Goal: Task Accomplishment & Management: Manage account settings

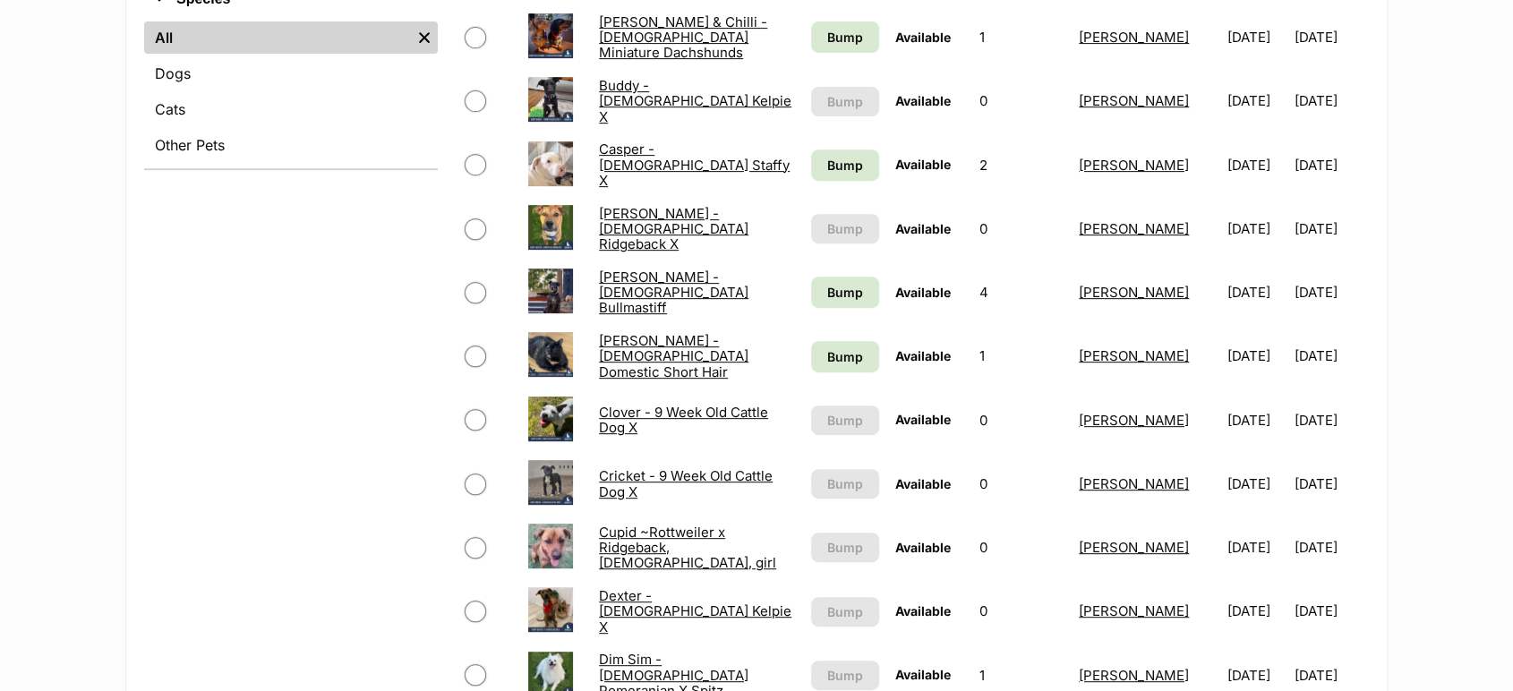
scroll to position [298, 0]
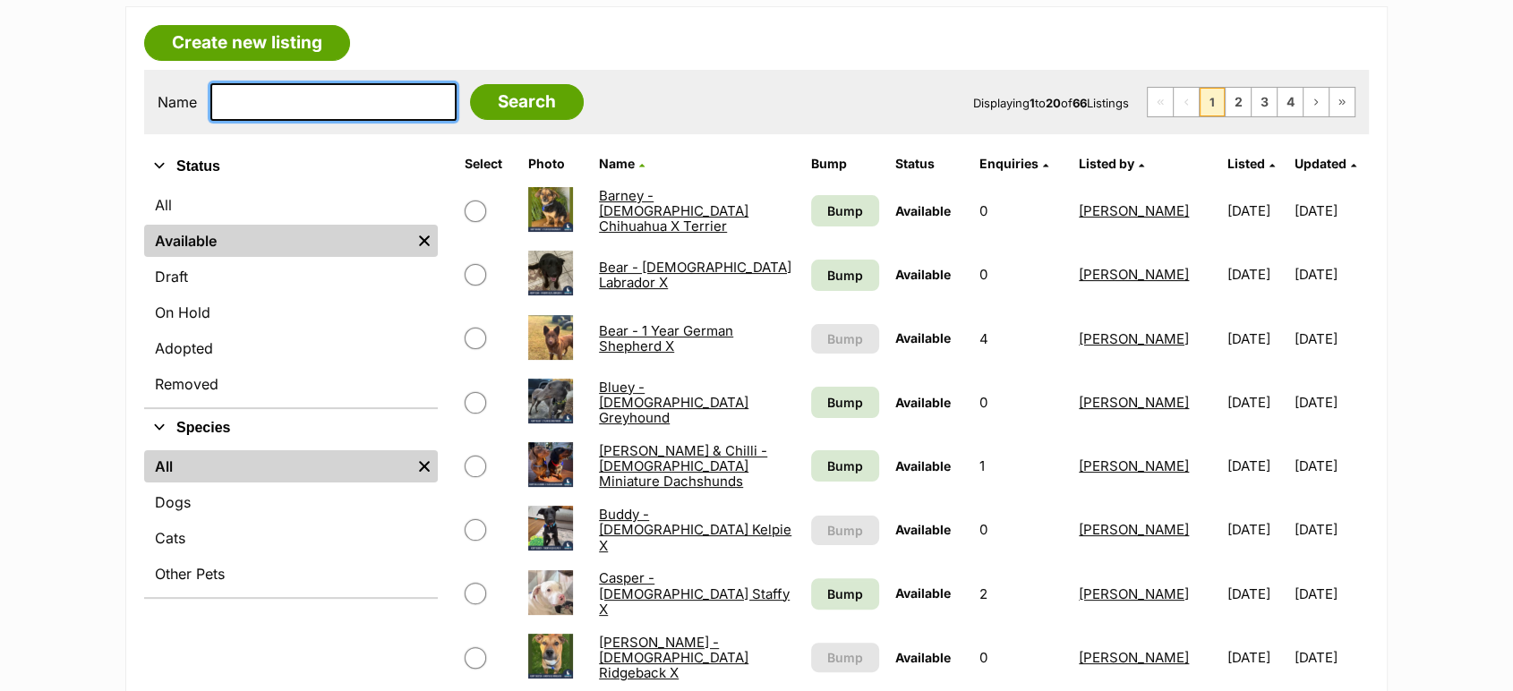
click at [268, 113] on input "text" at bounding box center [333, 102] width 246 height 38
type input "sheil"
click at [470, 84] on input "Search" at bounding box center [527, 102] width 114 height 36
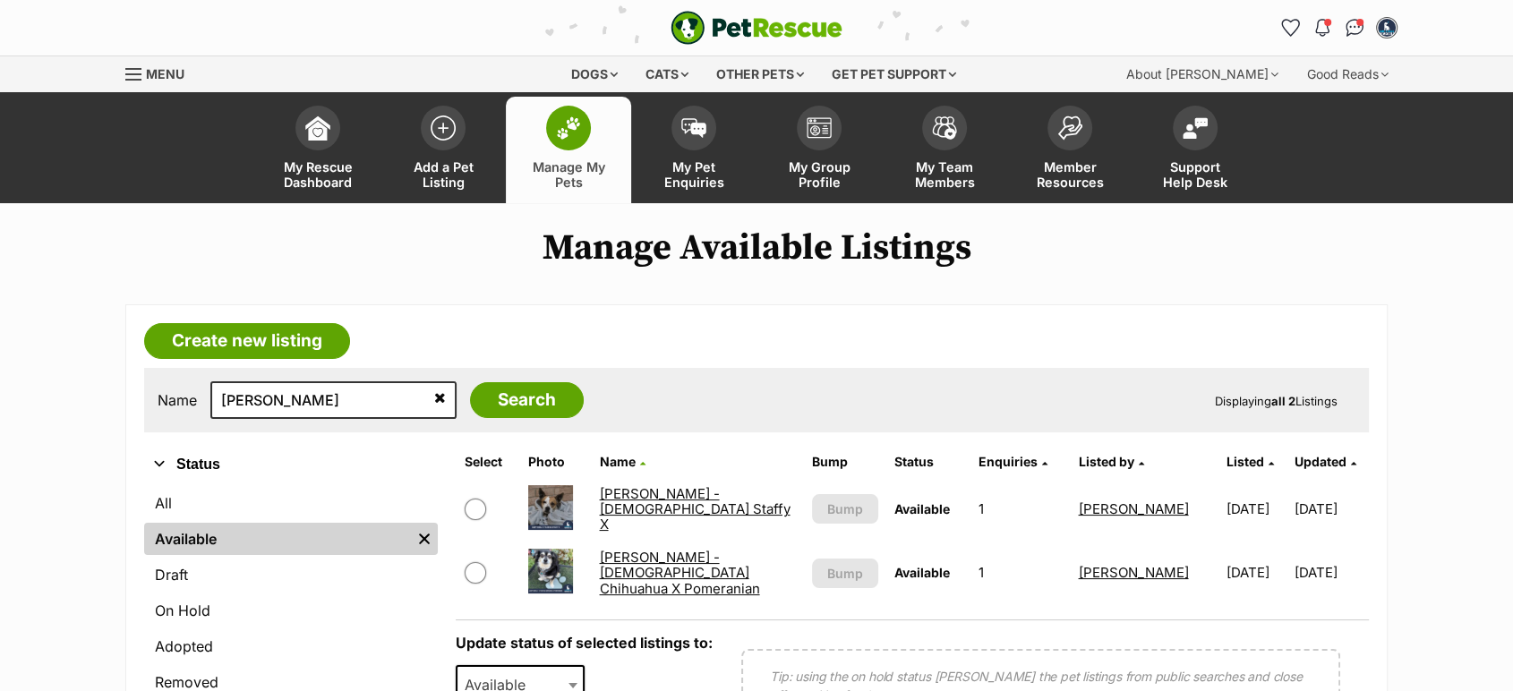
click at [634, 570] on link "Sheila - 5 Year Old Chihuahua X Pomeranian" at bounding box center [679, 573] width 160 height 48
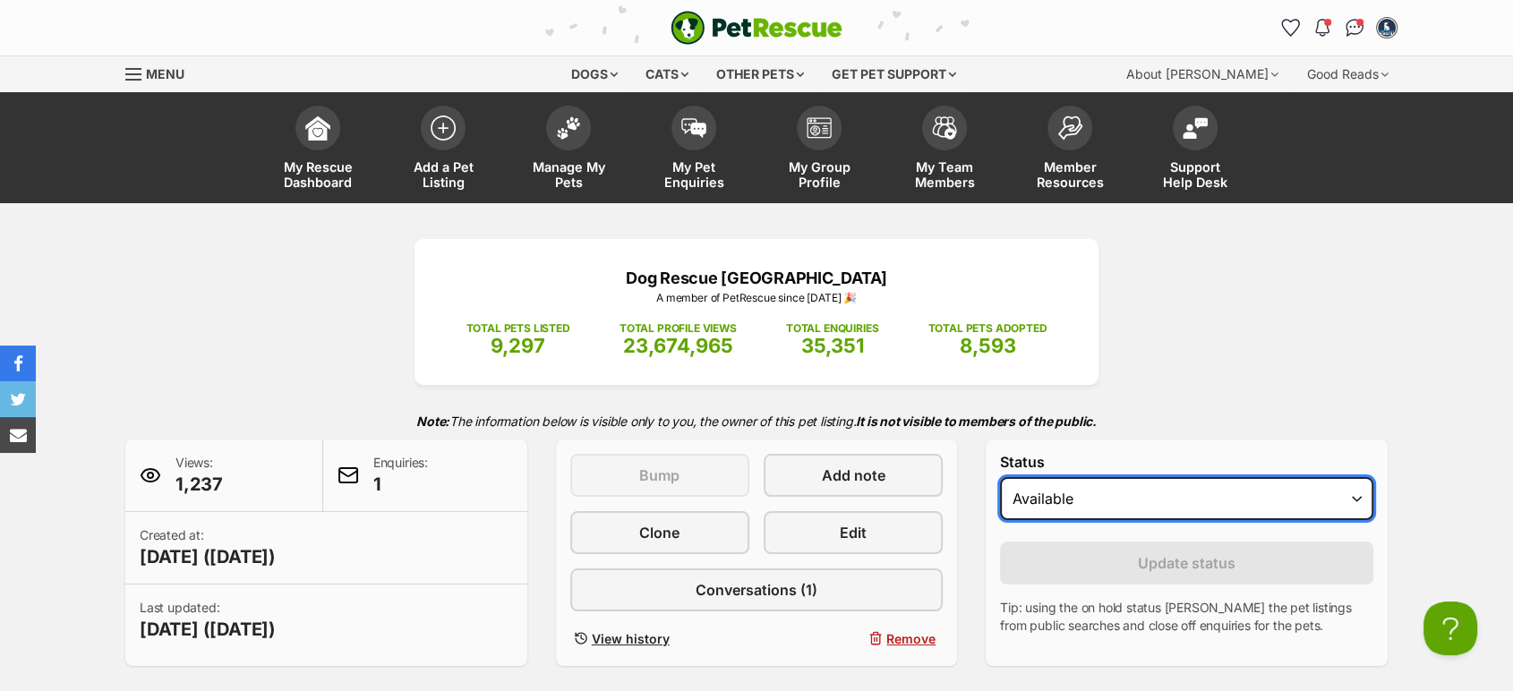
click at [1040, 507] on select "Draft - not available as listing has enquires Available On hold Adopted" at bounding box center [1186, 498] width 373 height 43
select select "on_hold"
click at [1000, 478] on select "Draft - not available as listing has enquires Available On hold Adopted" at bounding box center [1186, 498] width 373 height 43
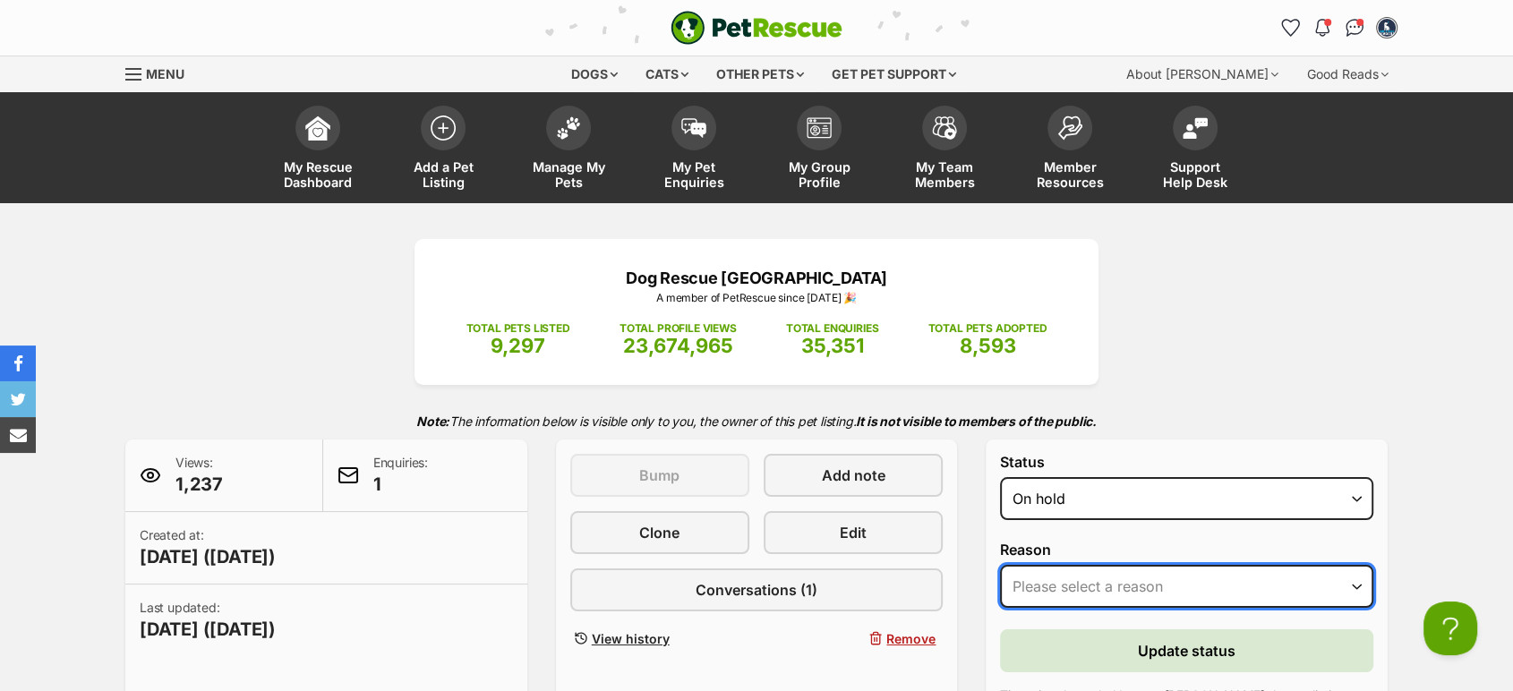
click at [1060, 568] on select "Please select a reason Medical reasons Reviewing applications Adoption pending …" at bounding box center [1186, 586] width 373 height 43
select select "reviewing_applications"
click at [1000, 566] on select "Please select a reason Medical reasons Reviewing applications Adoption pending …" at bounding box center [1186, 586] width 373 height 43
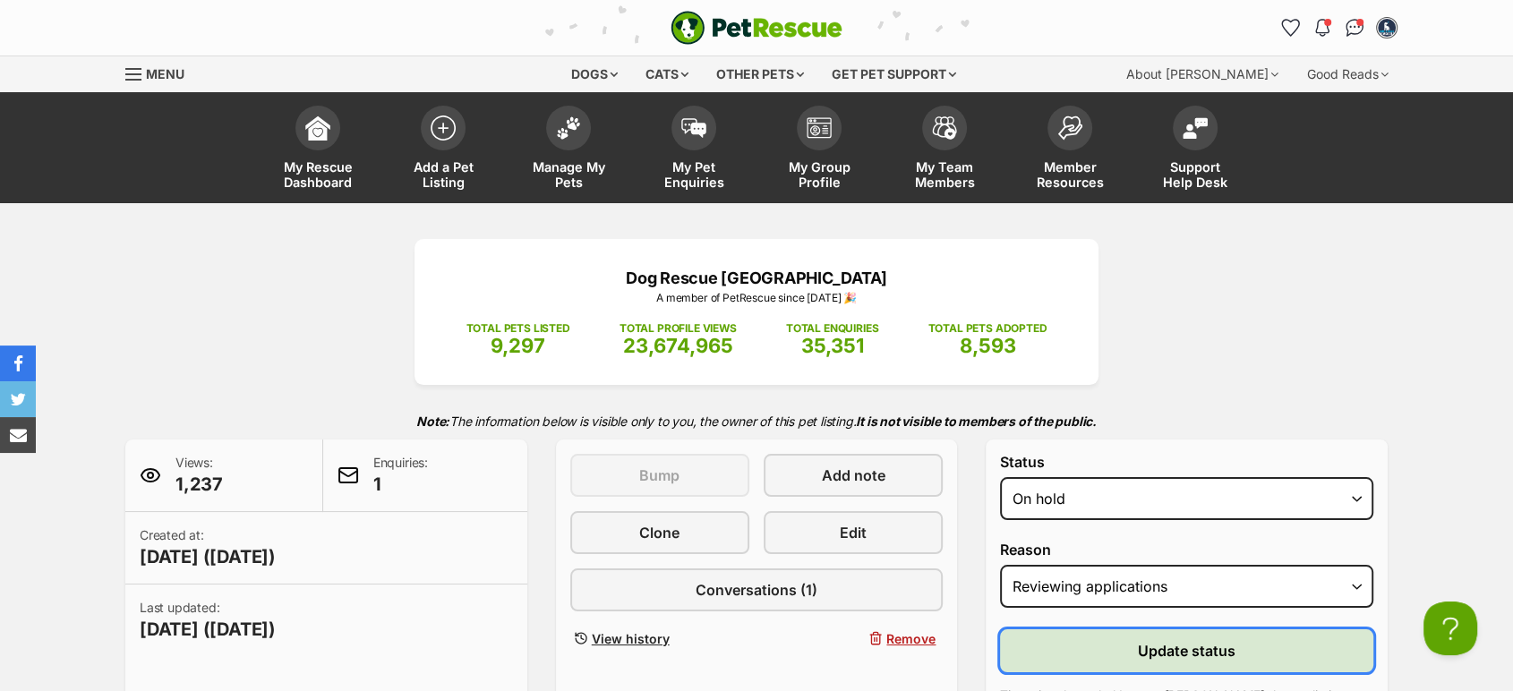
click at [1092, 638] on button "Update status" at bounding box center [1186, 650] width 373 height 43
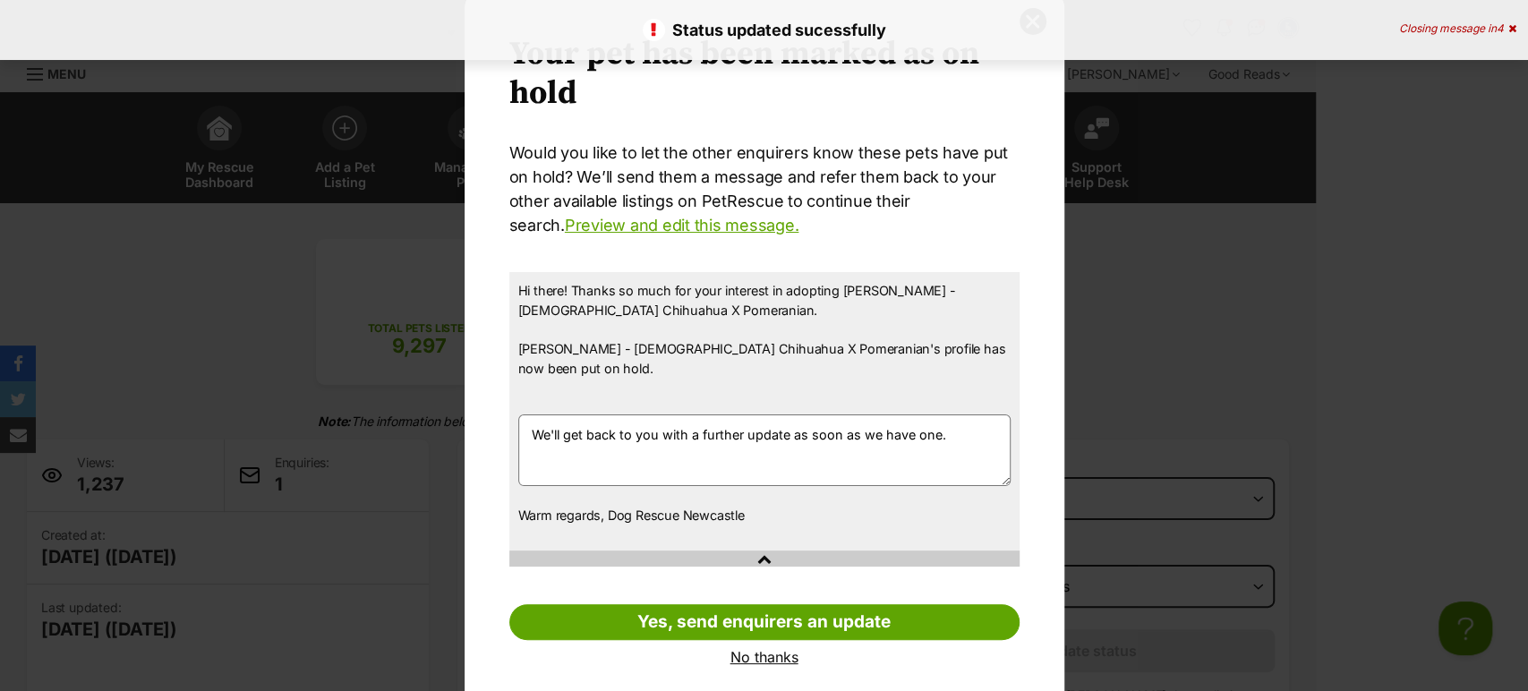
scroll to position [17, 0]
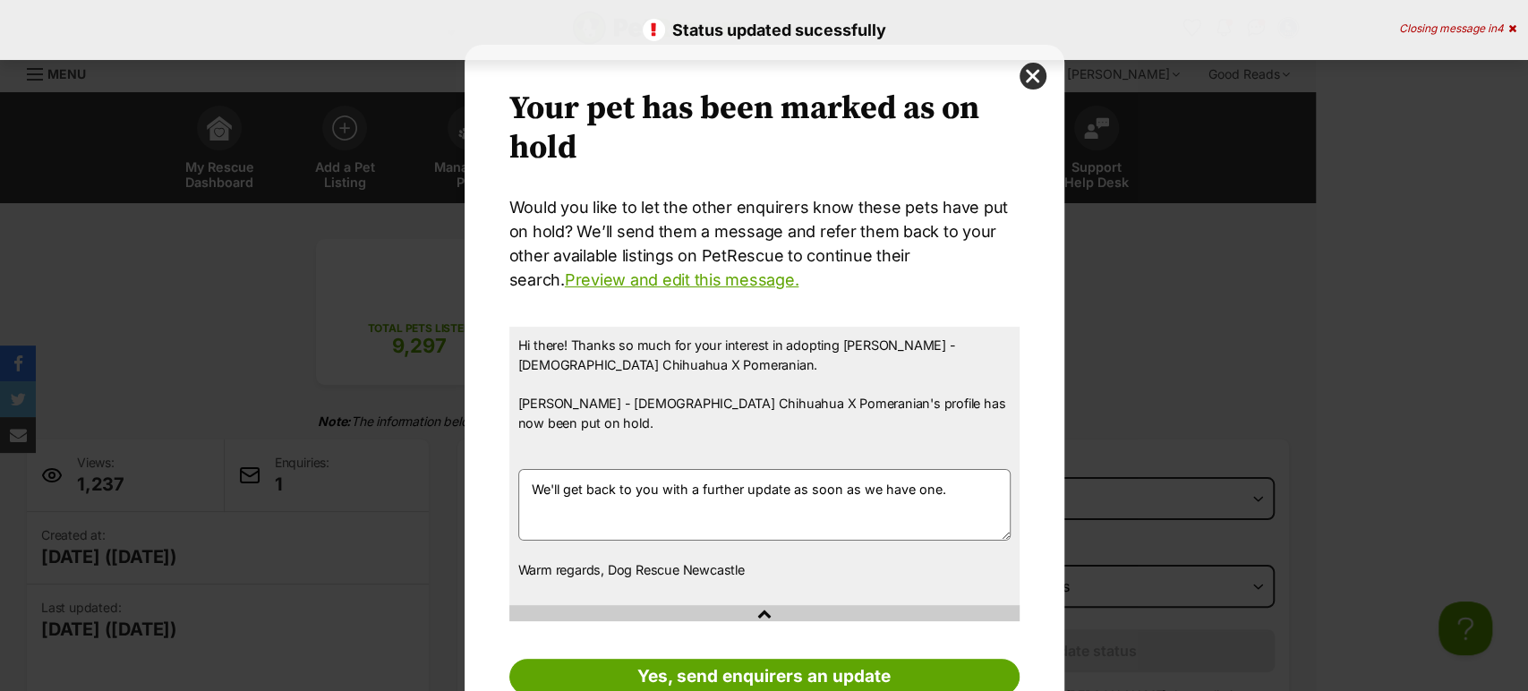
drag, startPoint x: 1026, startPoint y: 76, endPoint x: 1020, endPoint y: 134, distance: 58.4
click at [1027, 75] on button "close" at bounding box center [1032, 76] width 27 height 27
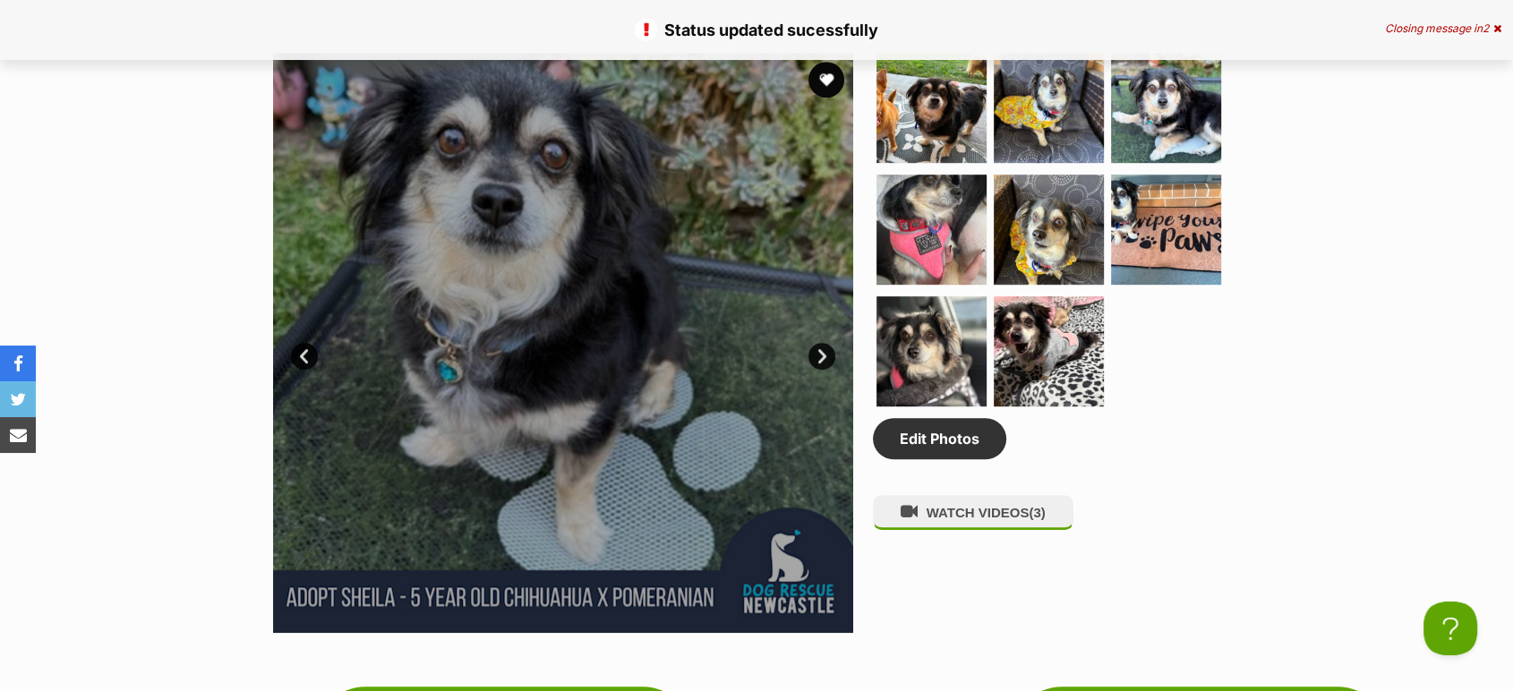
scroll to position [1392, 0]
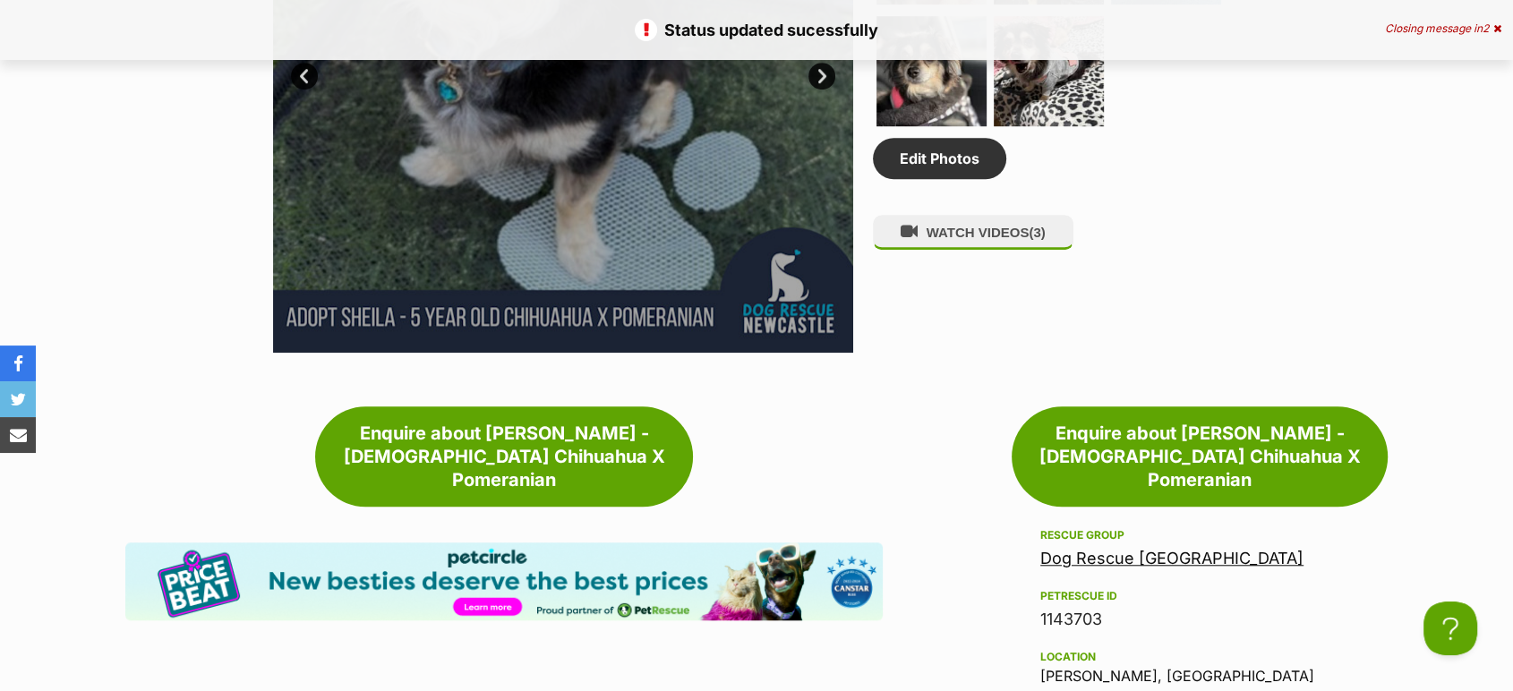
click at [1071, 607] on div "1143703" at bounding box center [1199, 619] width 319 height 25
copy div "1143703"
